Goal: Navigation & Orientation: Find specific page/section

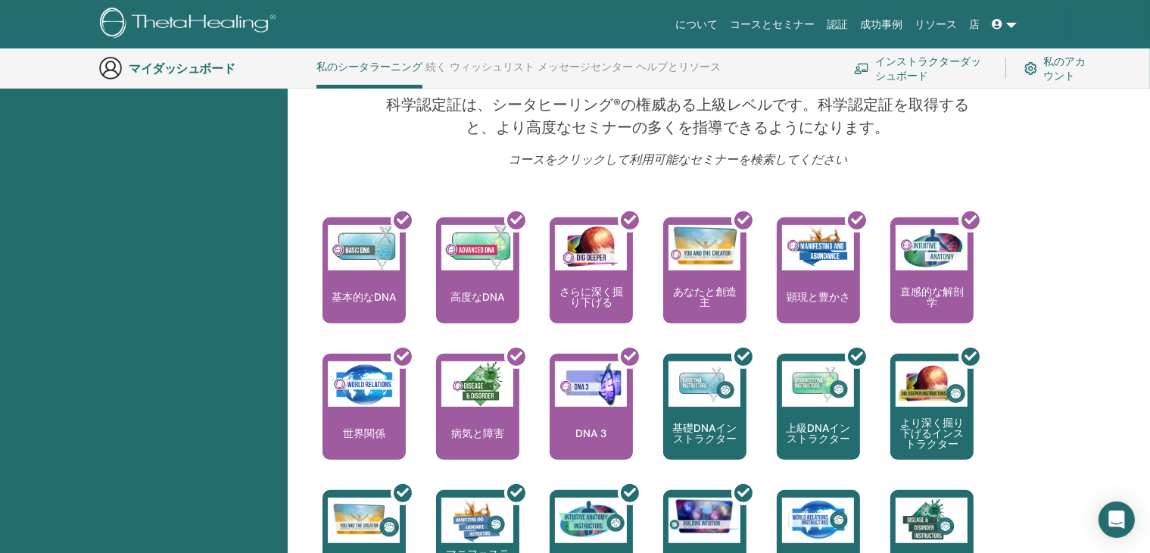
scroll to position [493, 0]
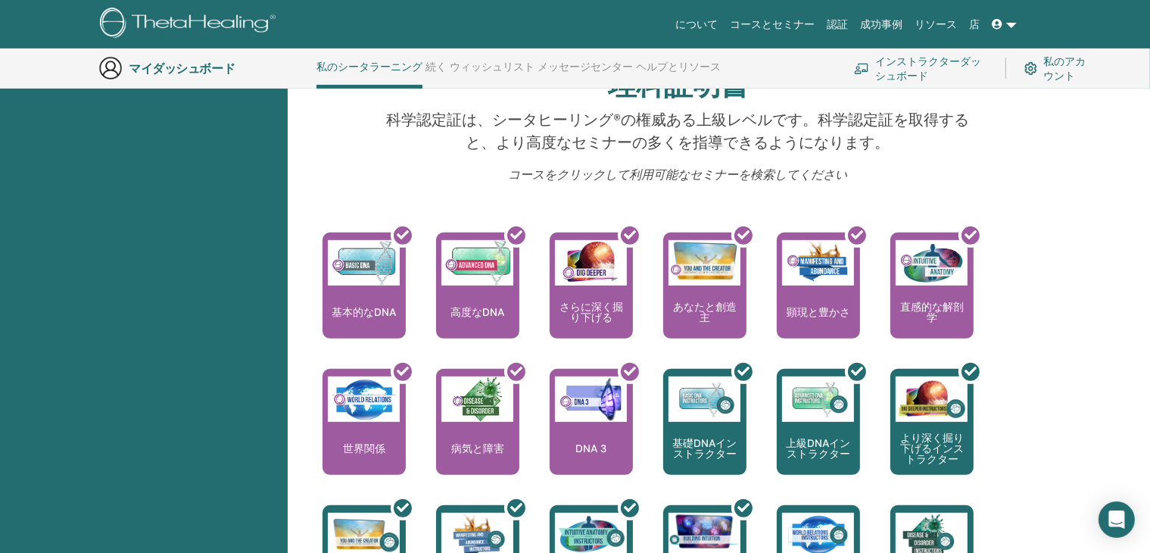
click at [909, 64] on font "インストラクターダッシュボード" at bounding box center [928, 68] width 106 height 28
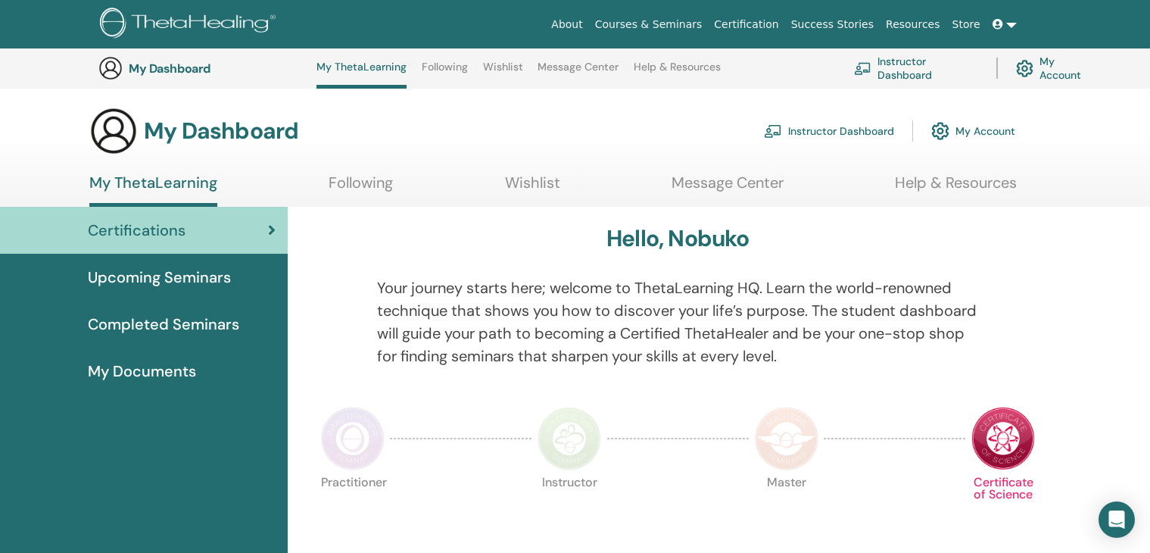
scroll to position [493, 0]
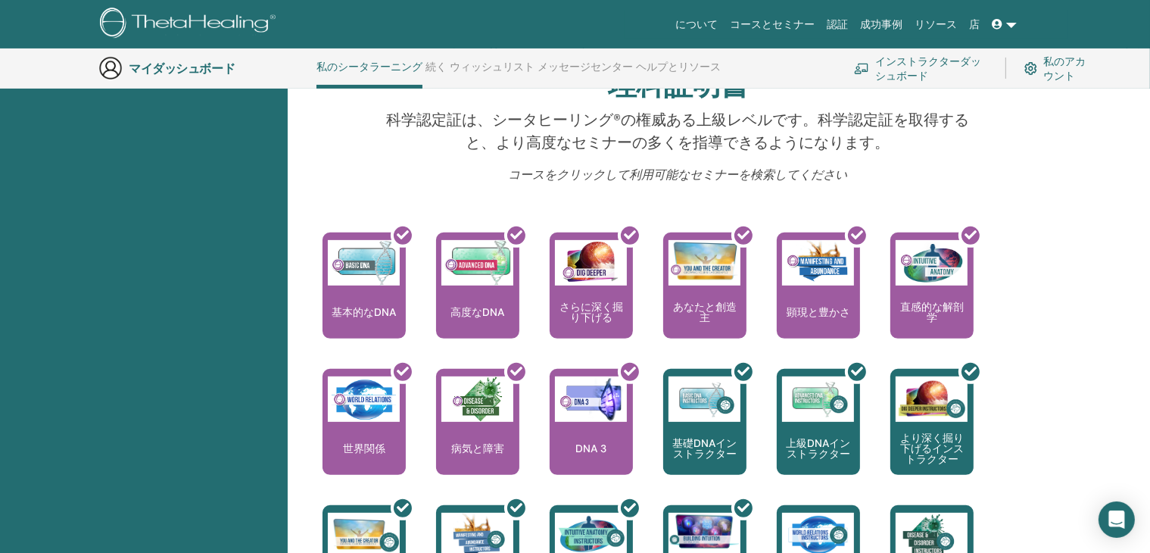
click at [908, 70] on font "インストラクターダッシュボード" at bounding box center [928, 68] width 106 height 28
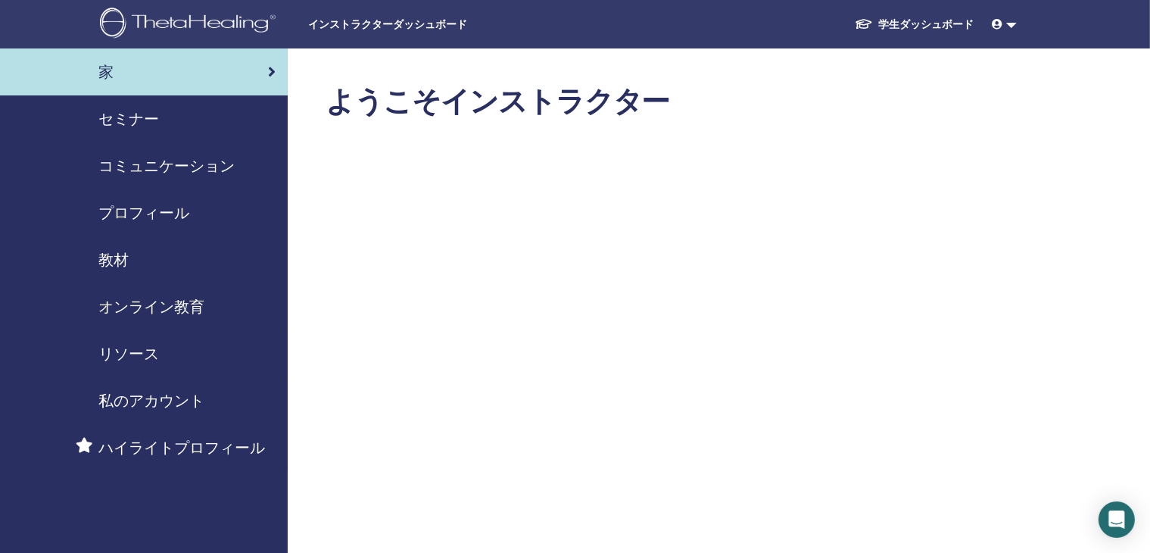
click at [132, 114] on font "セミナー" at bounding box center [128, 119] width 61 height 20
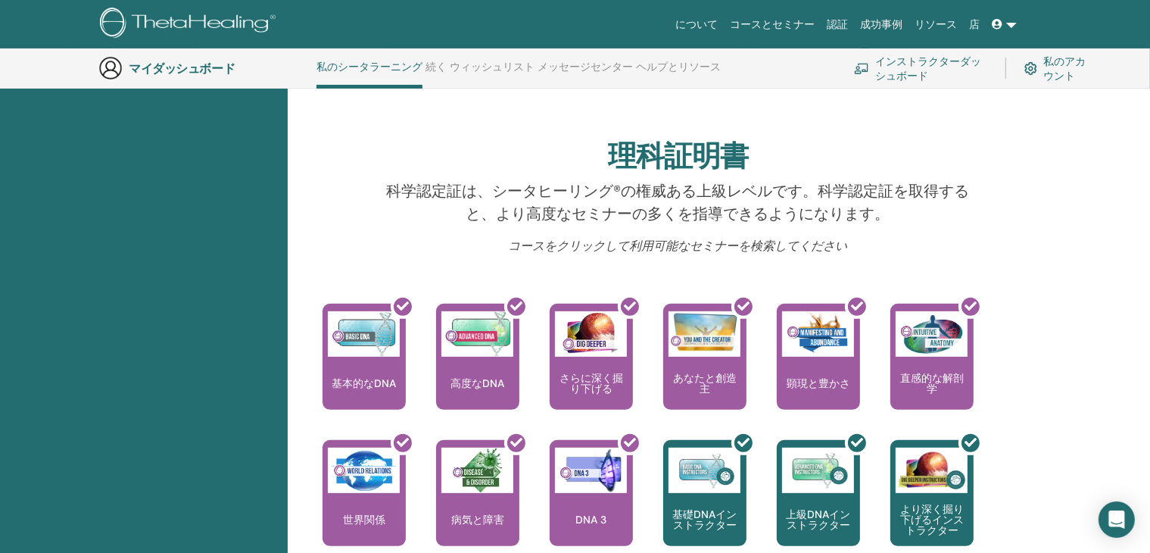
scroll to position [418, 0]
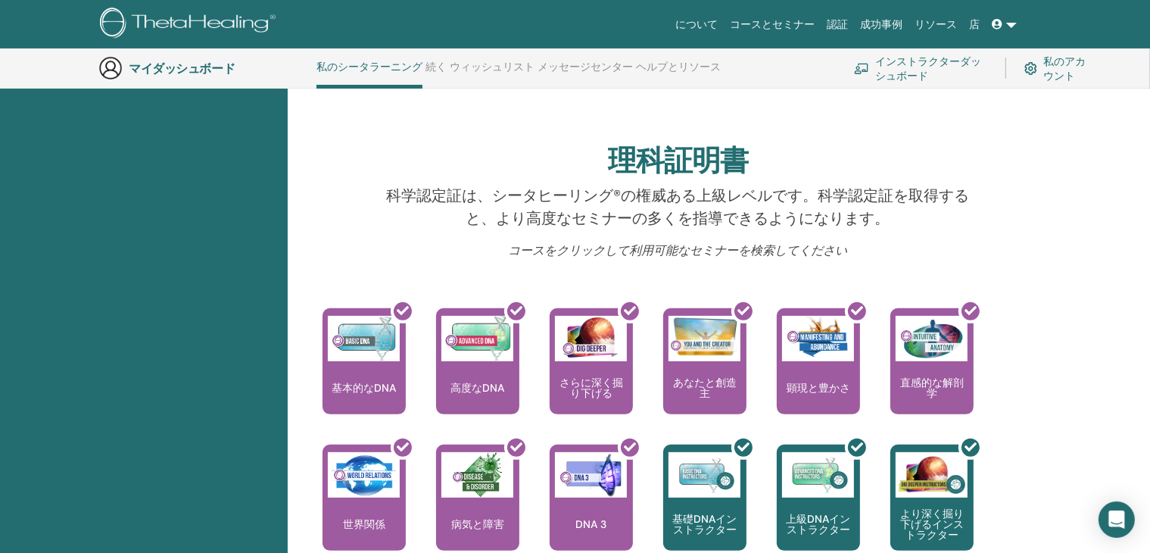
click at [1057, 70] on font "私のアカウント" at bounding box center [1064, 68] width 42 height 28
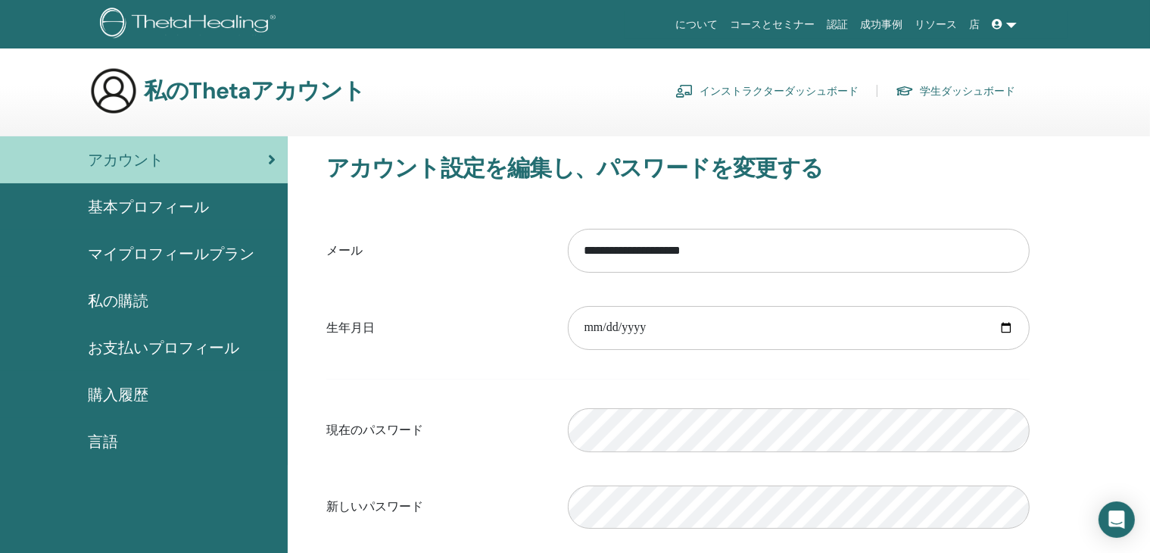
click at [846, 27] on font "認証" at bounding box center [837, 24] width 21 height 12
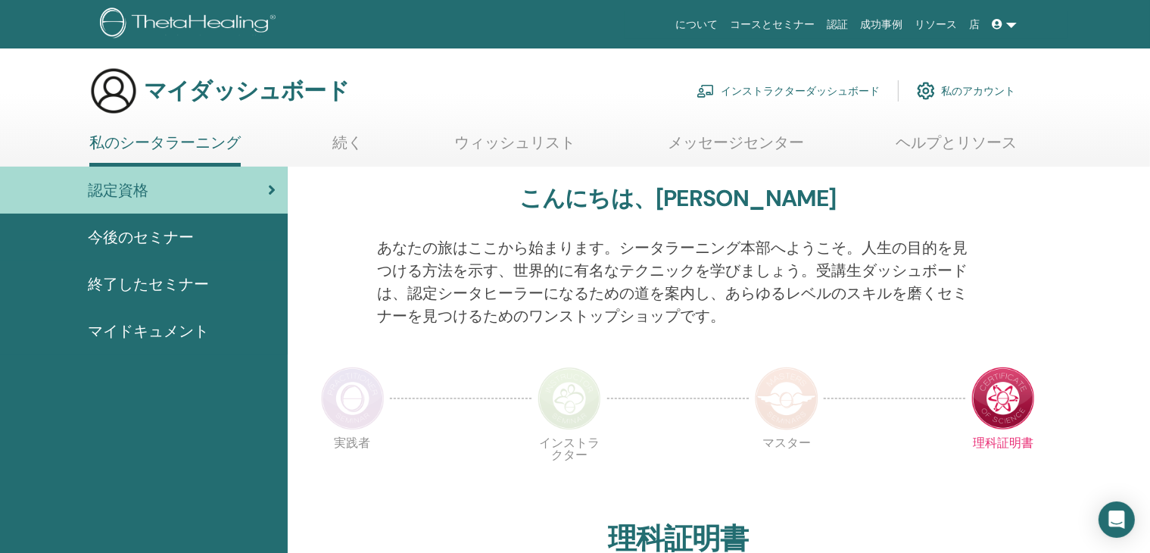
click at [802, 89] on font "インストラクターダッシュボード" at bounding box center [800, 92] width 159 height 14
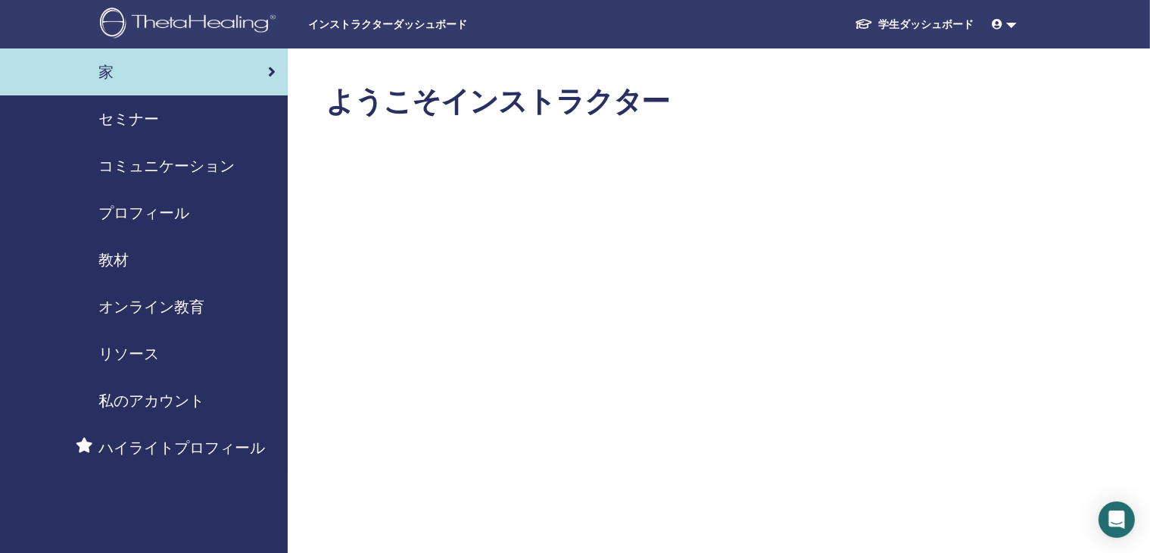
click at [125, 116] on font "セミナー" at bounding box center [128, 119] width 61 height 20
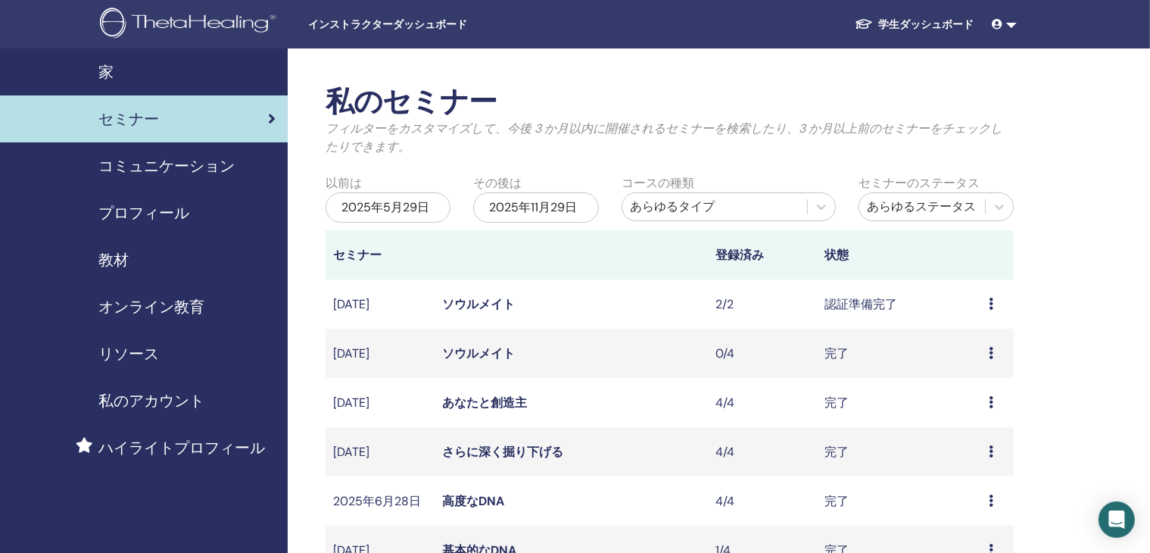
click at [110, 261] on font "教材" at bounding box center [113, 260] width 30 height 20
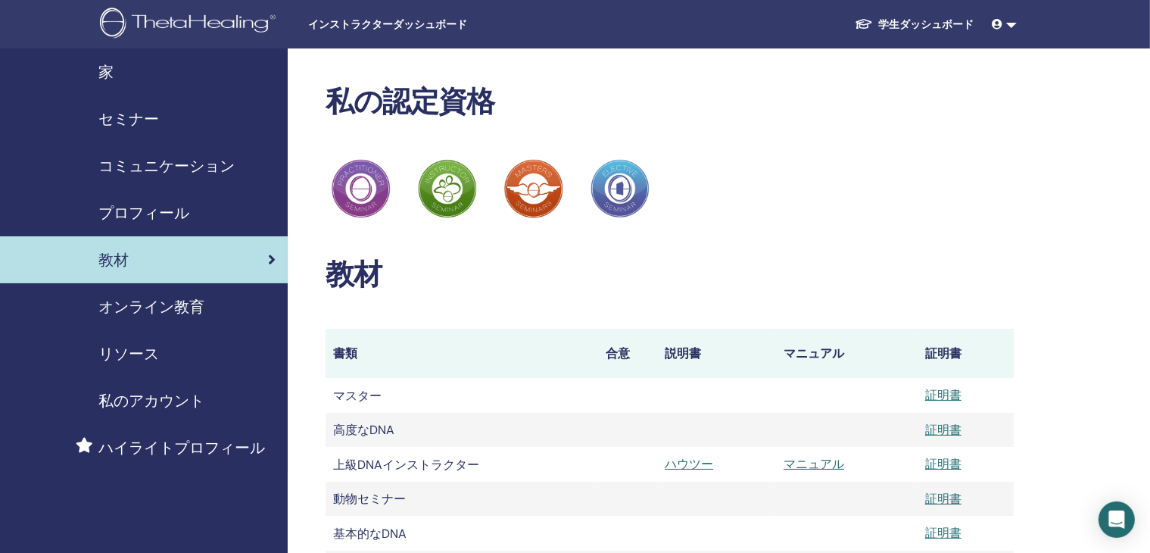
click at [120, 169] on font "コミュニケーション" at bounding box center [166, 166] width 136 height 20
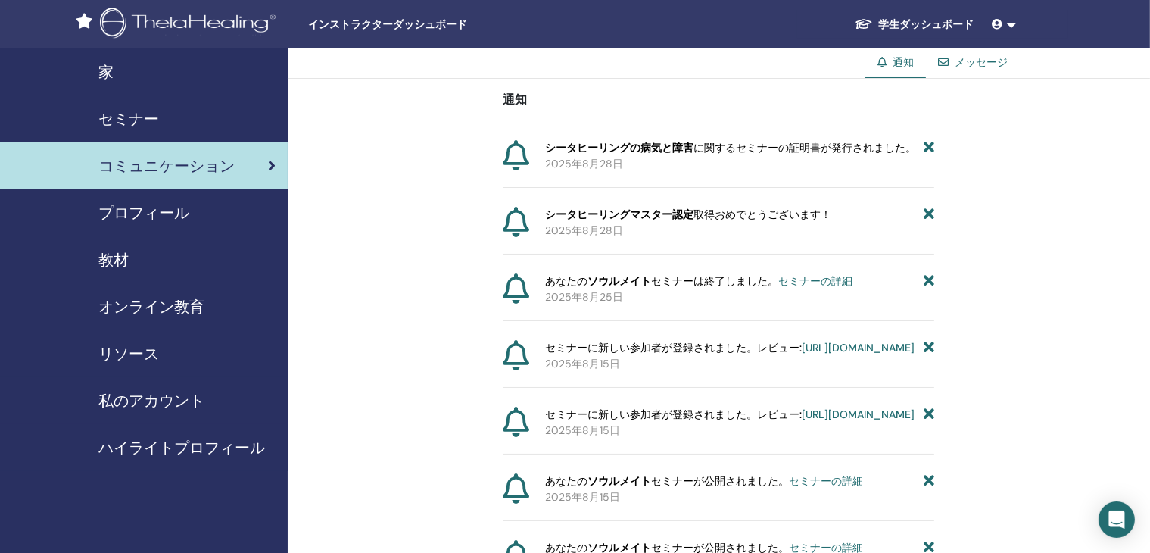
click at [979, 70] on div "メッセージ" at bounding box center [973, 62] width 94 height 28
click at [974, 64] on font "メッセージ" at bounding box center [980, 62] width 53 height 14
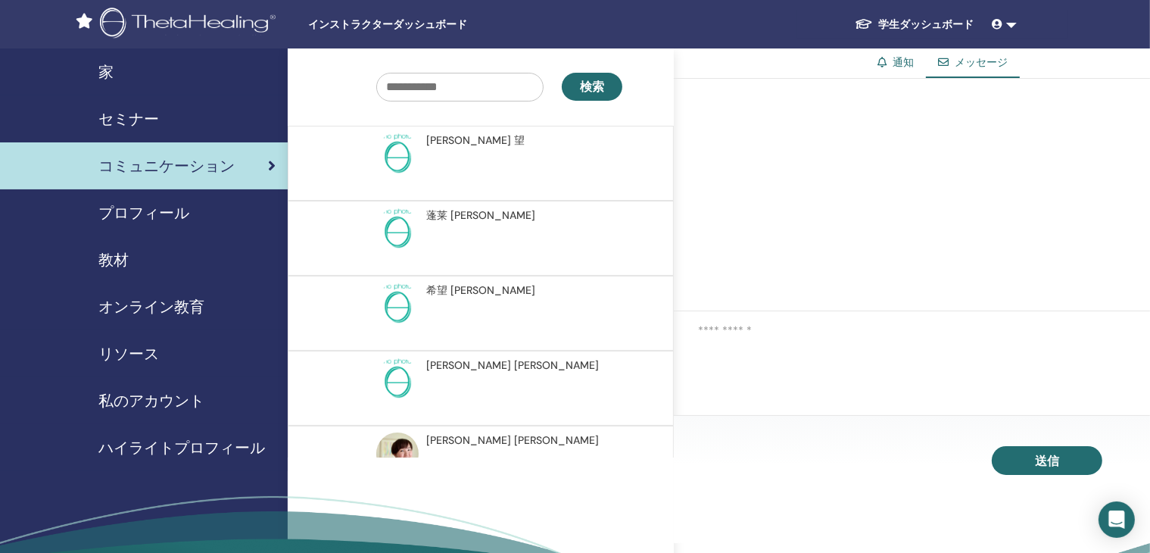
click at [902, 64] on font "通知" at bounding box center [902, 62] width 21 height 14
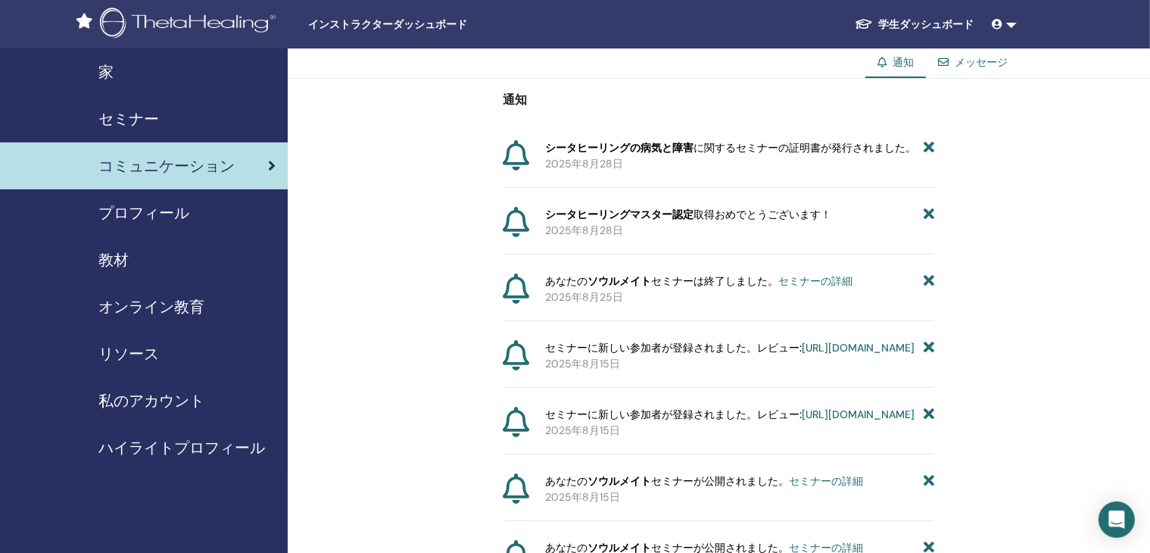
click at [100, 76] on font "家" at bounding box center [105, 72] width 15 height 20
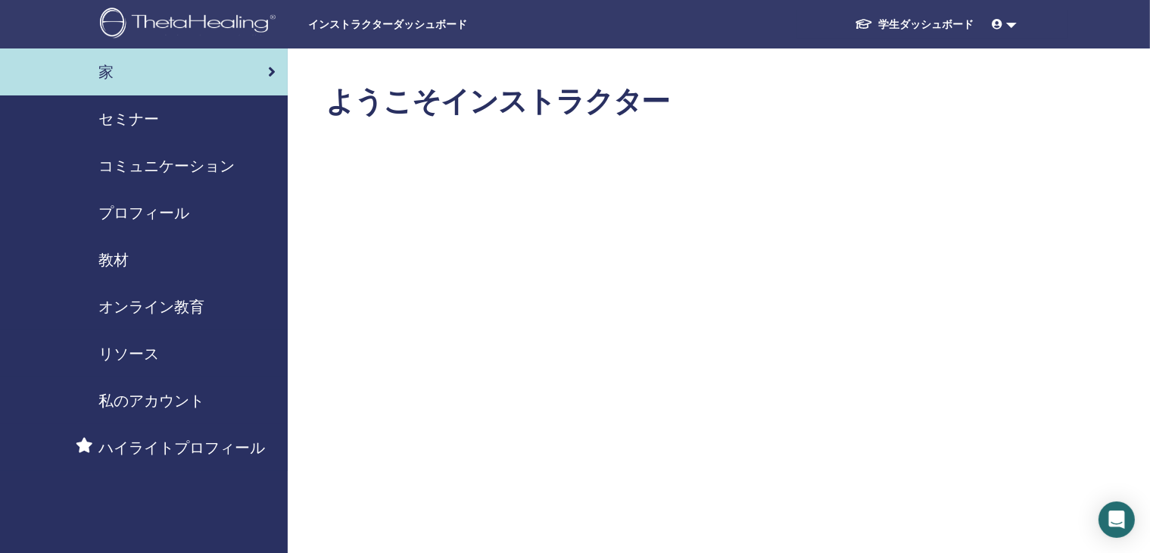
click at [127, 125] on font "セミナー" at bounding box center [128, 119] width 61 height 20
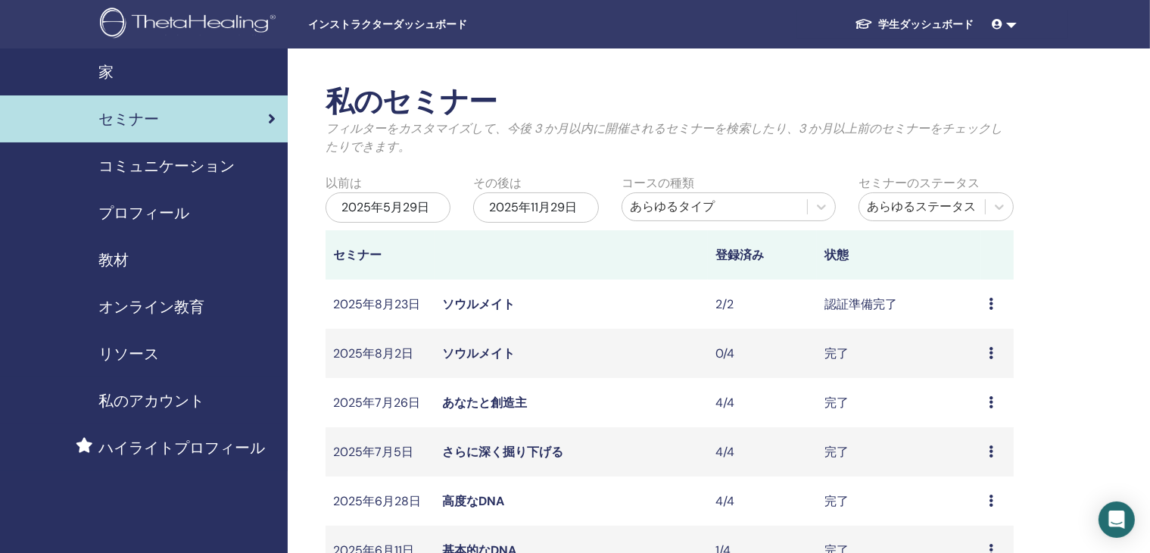
click at [914, 22] on font "学生ダッシュボード" at bounding box center [926, 24] width 95 height 14
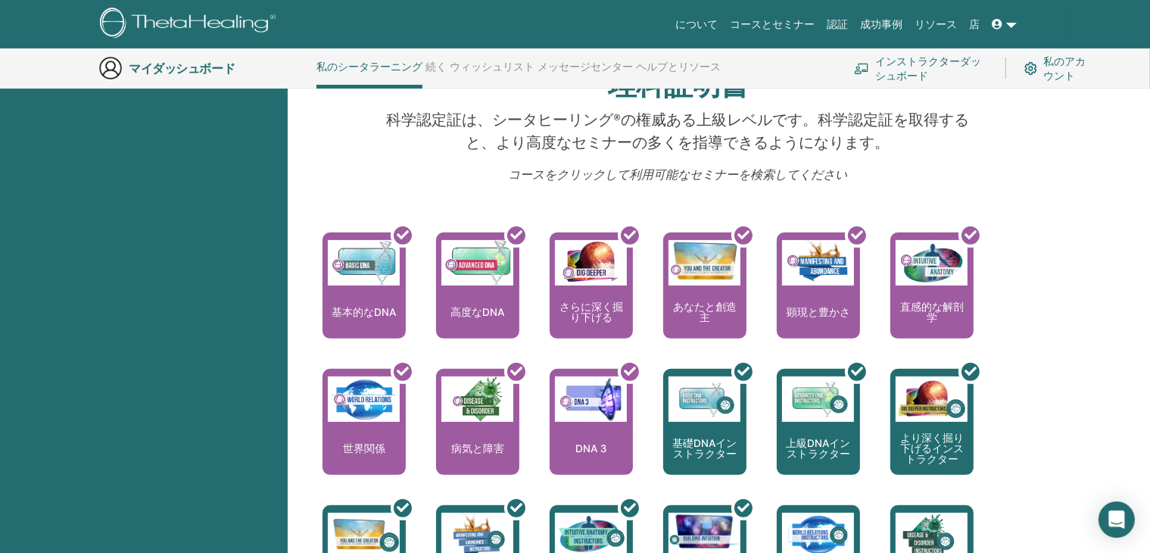
scroll to position [493, 0]
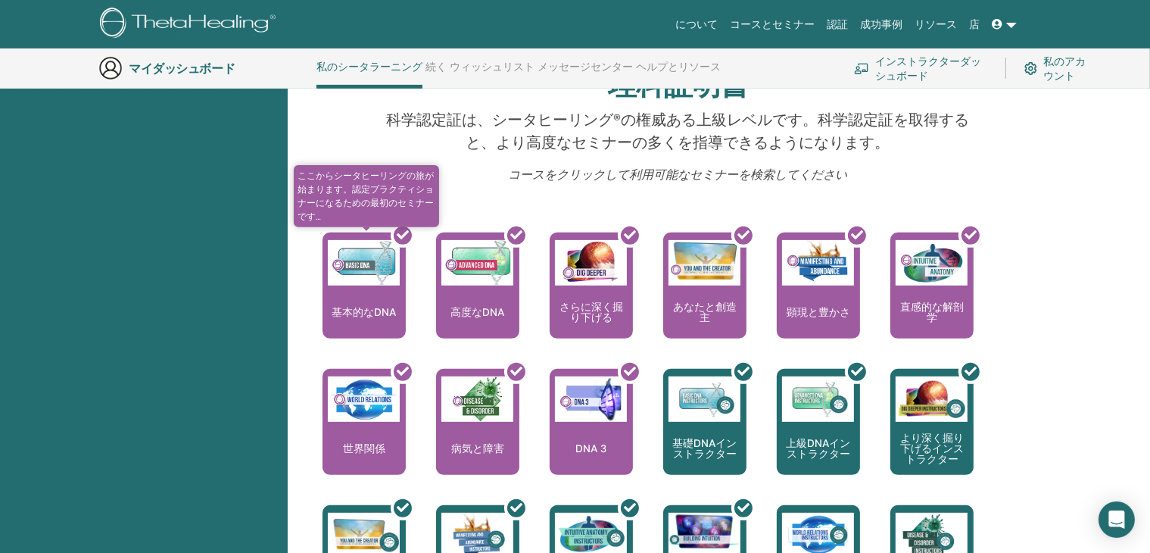
click at [363, 310] on div at bounding box center [373, 291] width 83 height 136
